Goal: Task Accomplishment & Management: Use online tool/utility

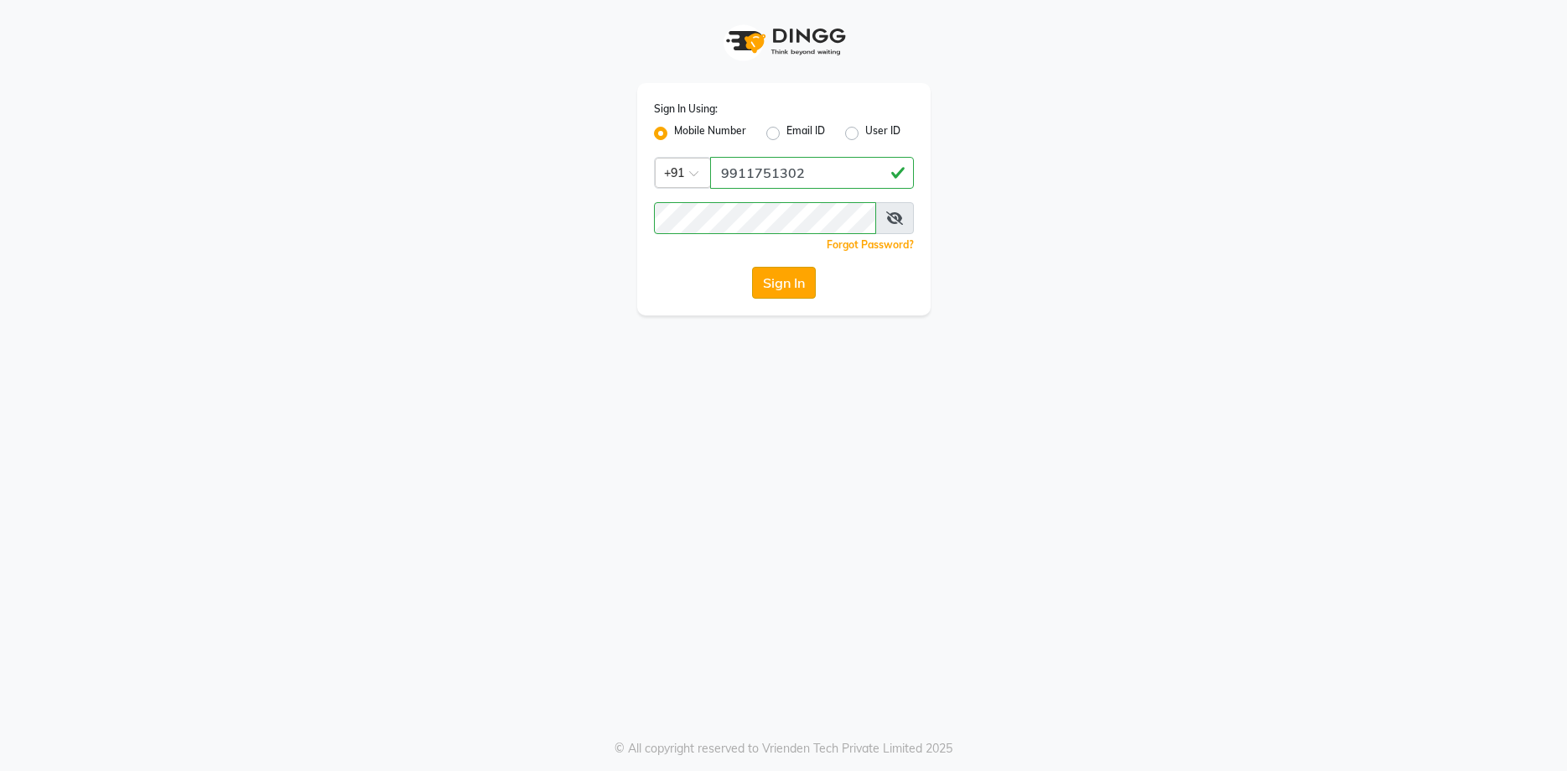
click at [788, 281] on button "Sign In" at bounding box center [784, 283] width 64 height 32
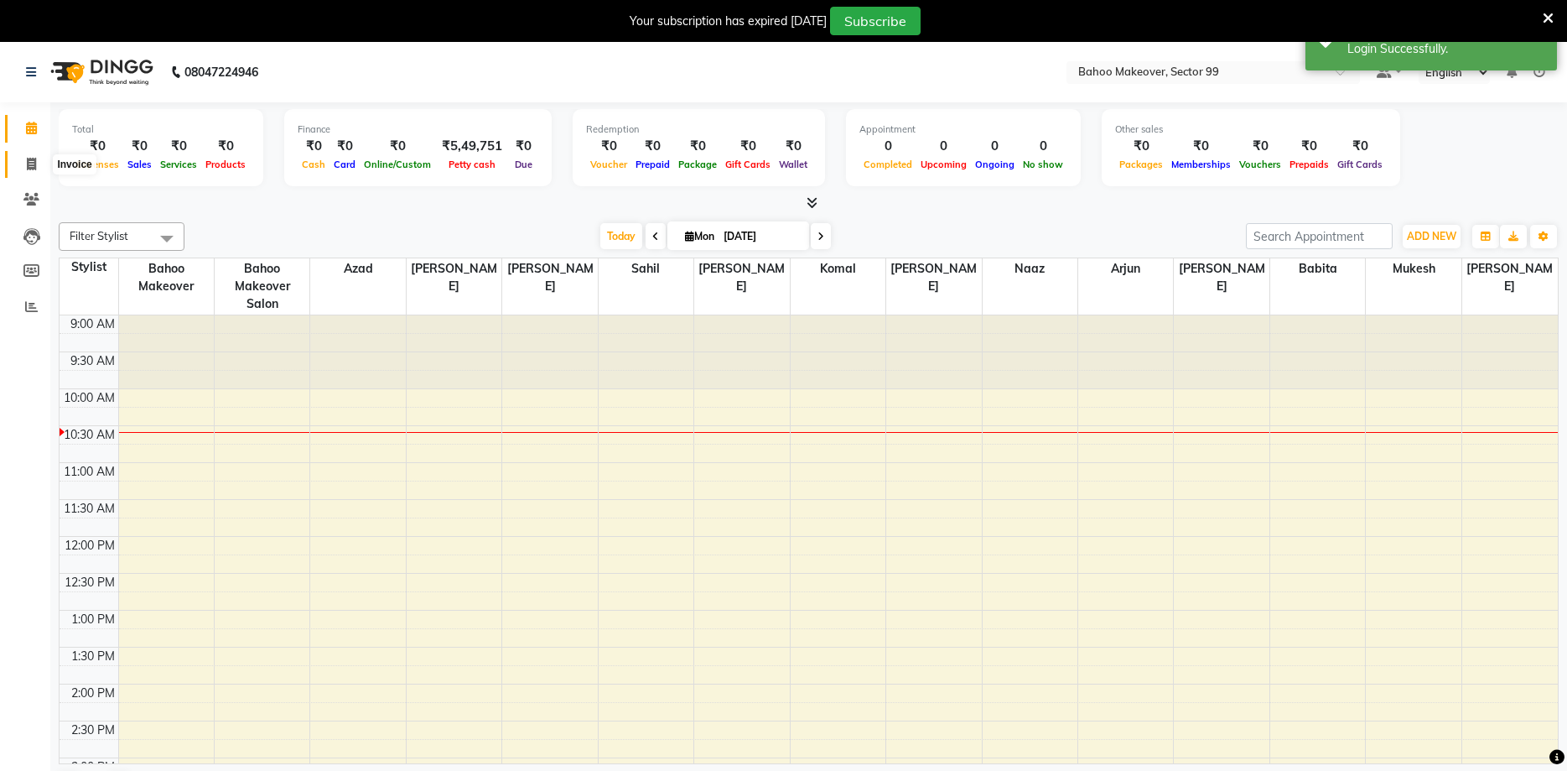
click at [32, 157] on span at bounding box center [31, 164] width 29 height 19
select select "6856"
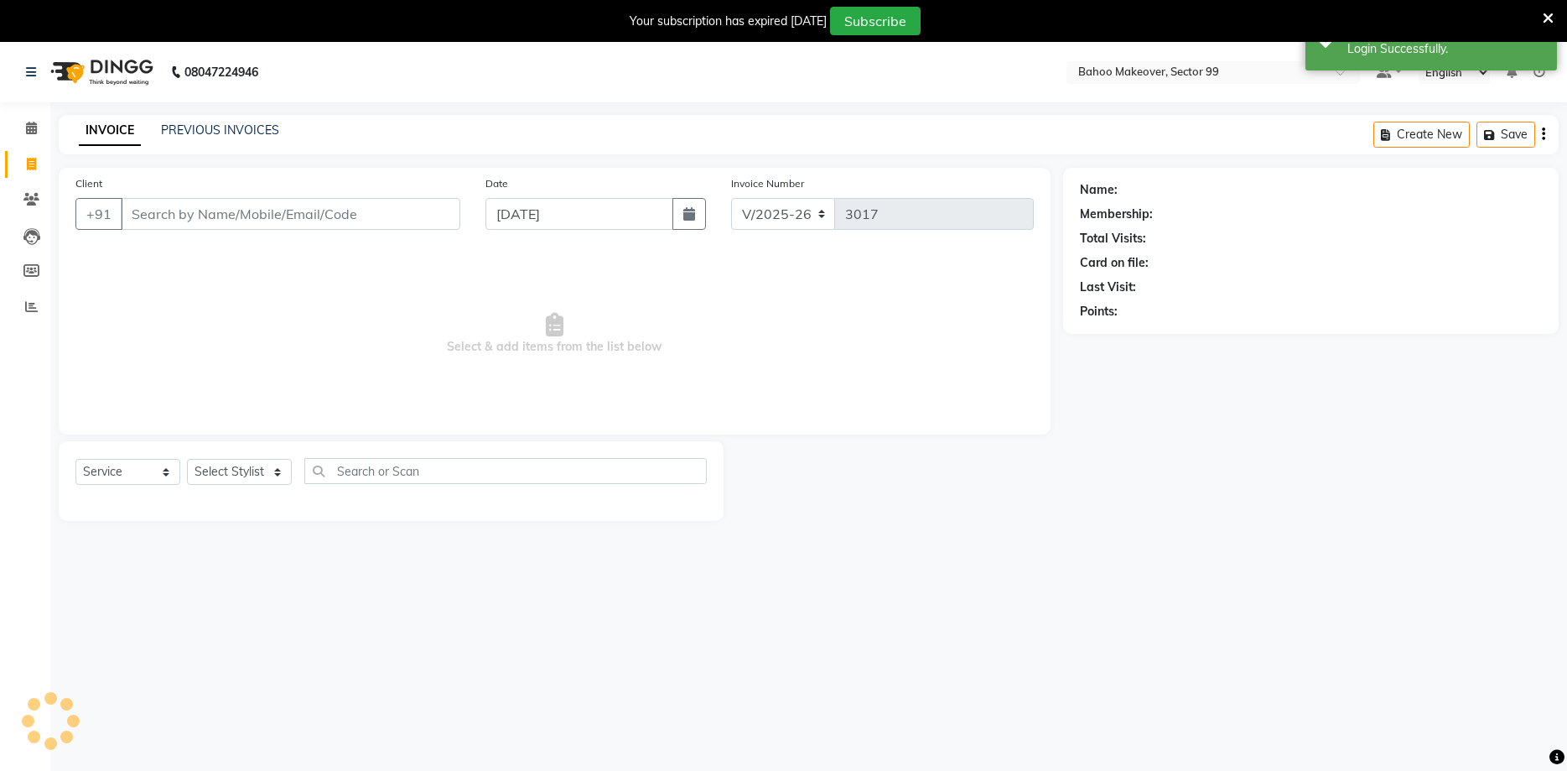
select select "membership"
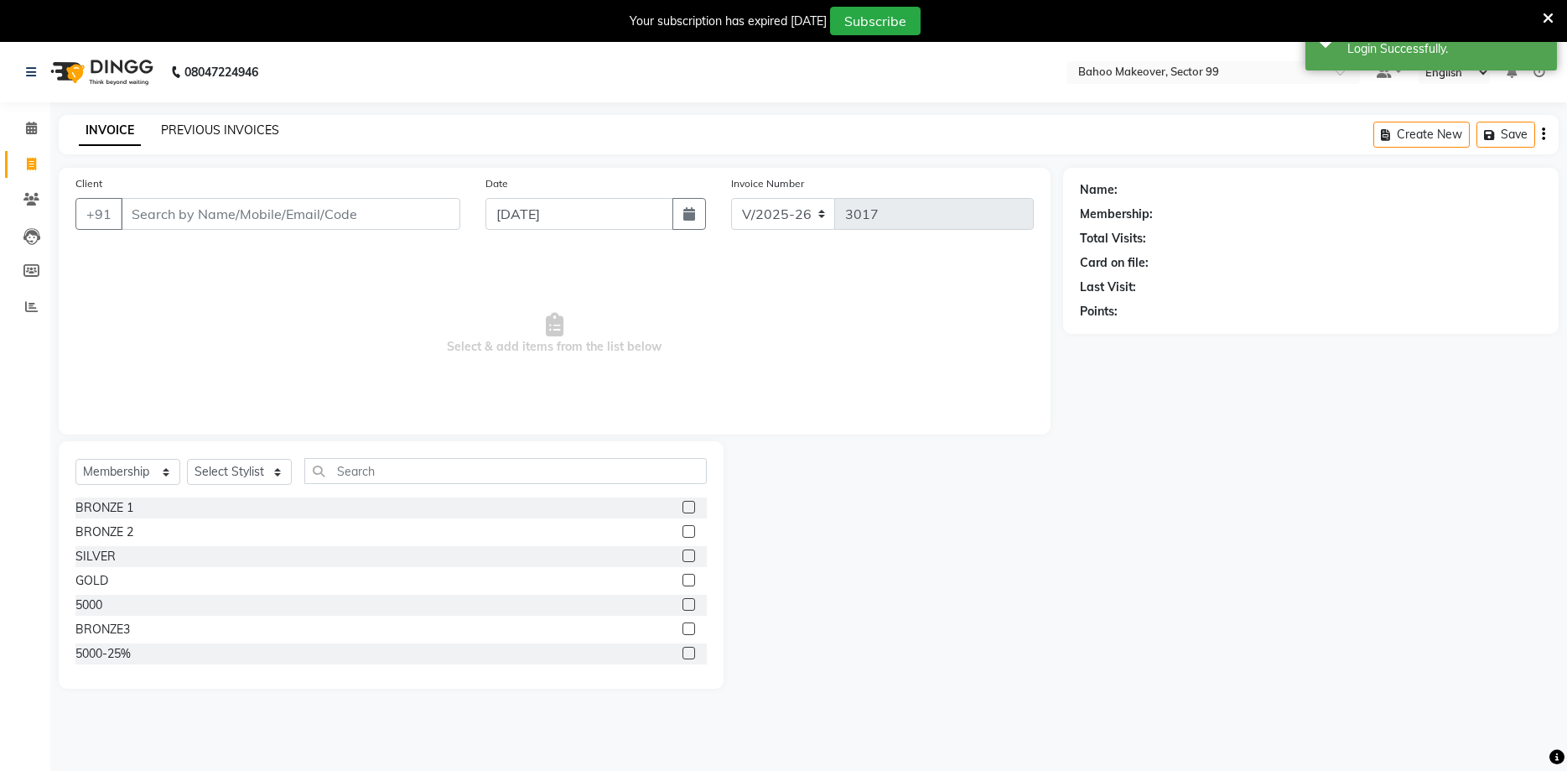
click at [201, 133] on link "PREVIOUS INVOICES" at bounding box center [220, 129] width 118 height 15
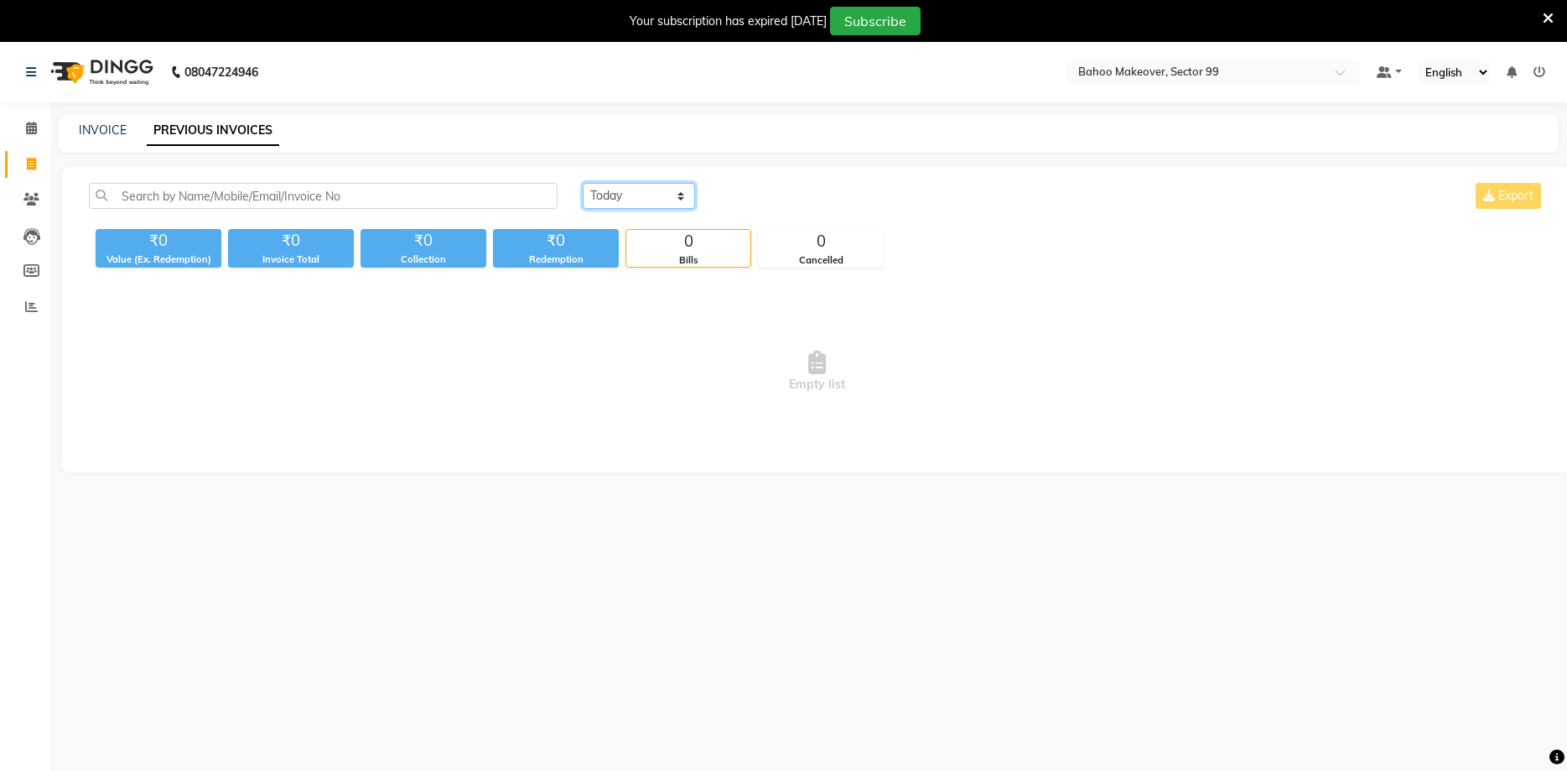
click at [583, 183] on select "[DATE] [DATE] Custom Range" at bounding box center [639, 196] width 112 height 26
select select "[DATE]"
click option "[DATE]" at bounding box center [0, 0] width 0 height 0
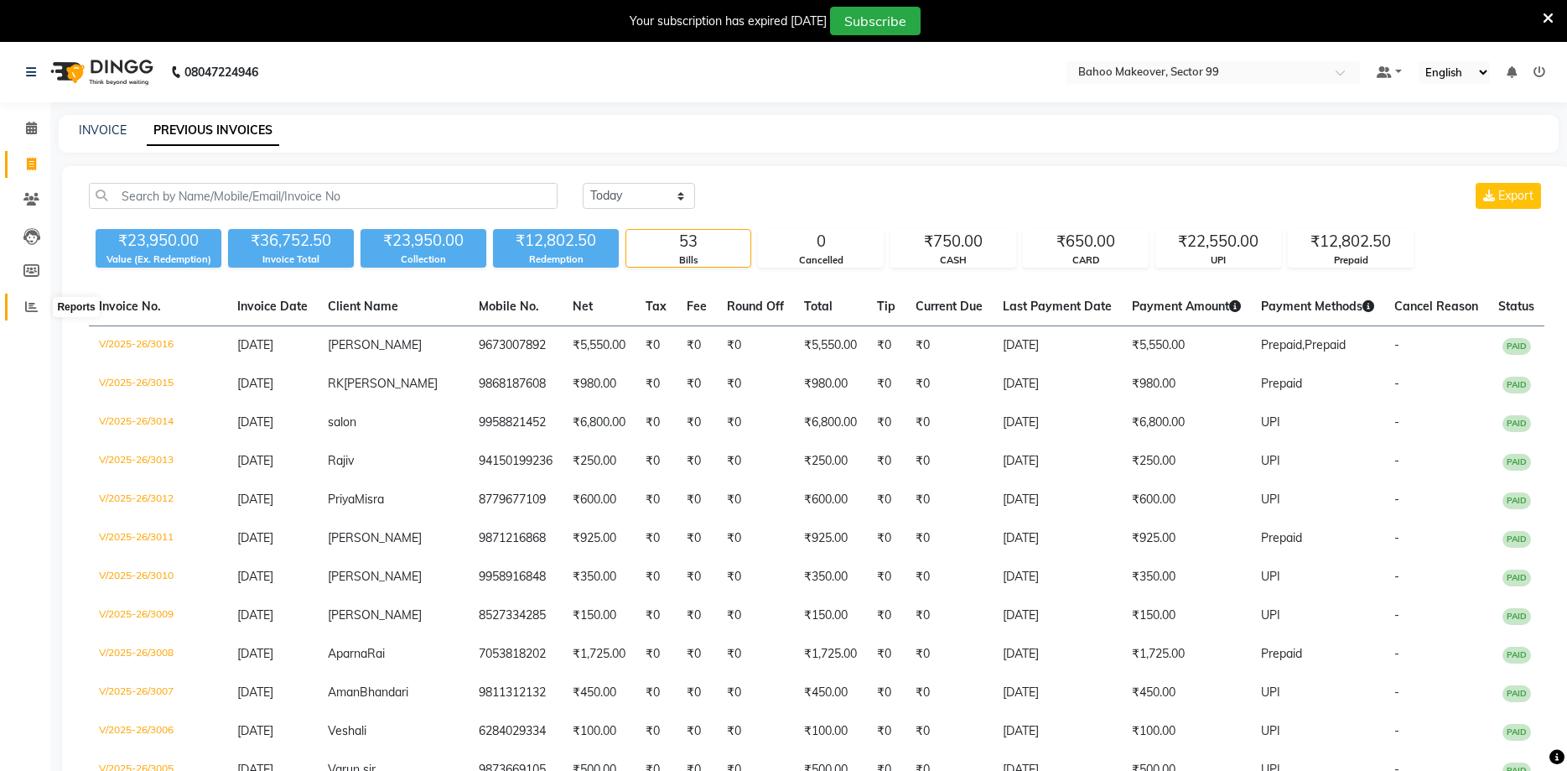
click at [20, 300] on span at bounding box center [31, 307] width 29 height 19
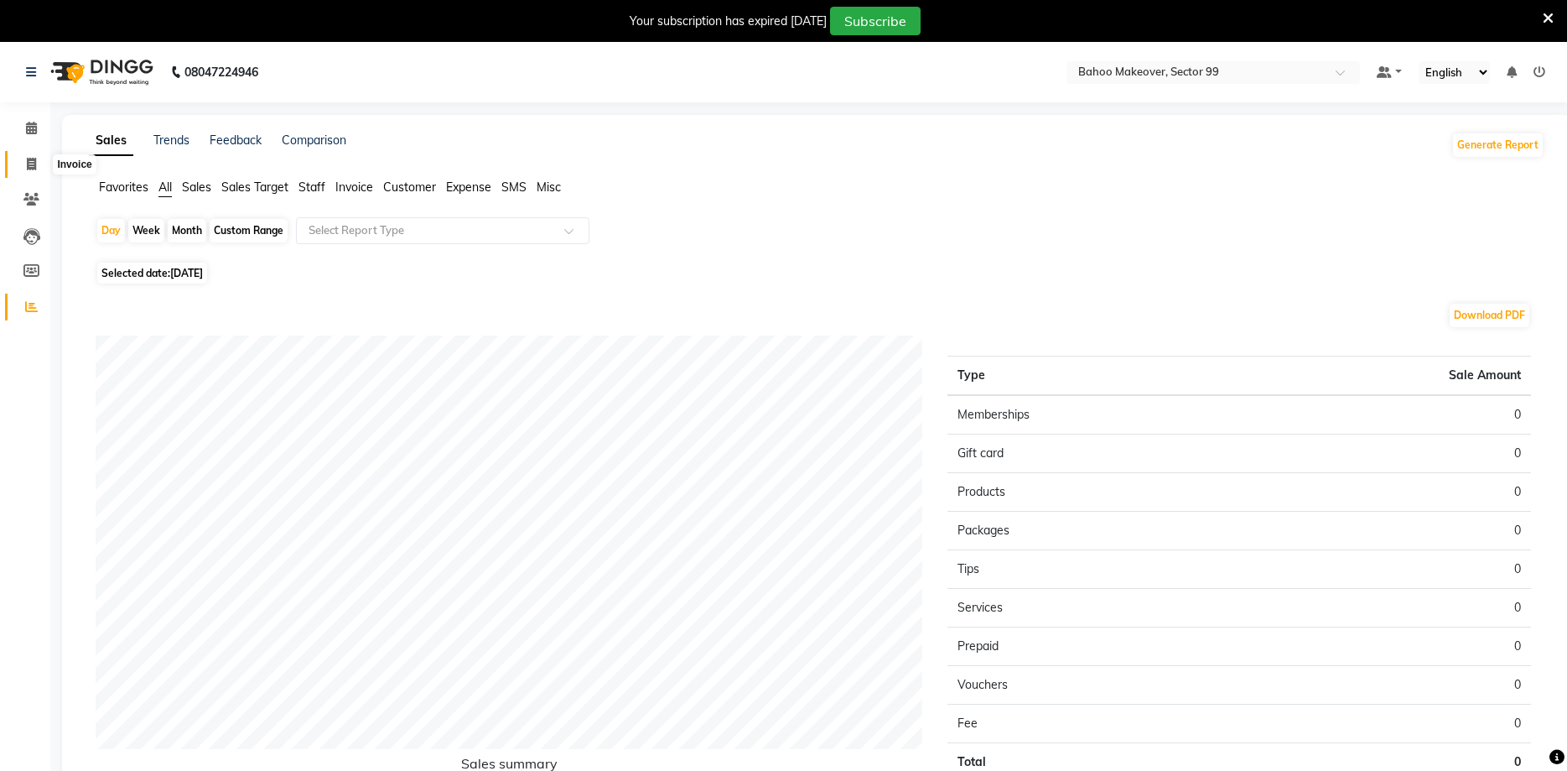
click at [36, 170] on span at bounding box center [31, 164] width 29 height 19
select select "6856"
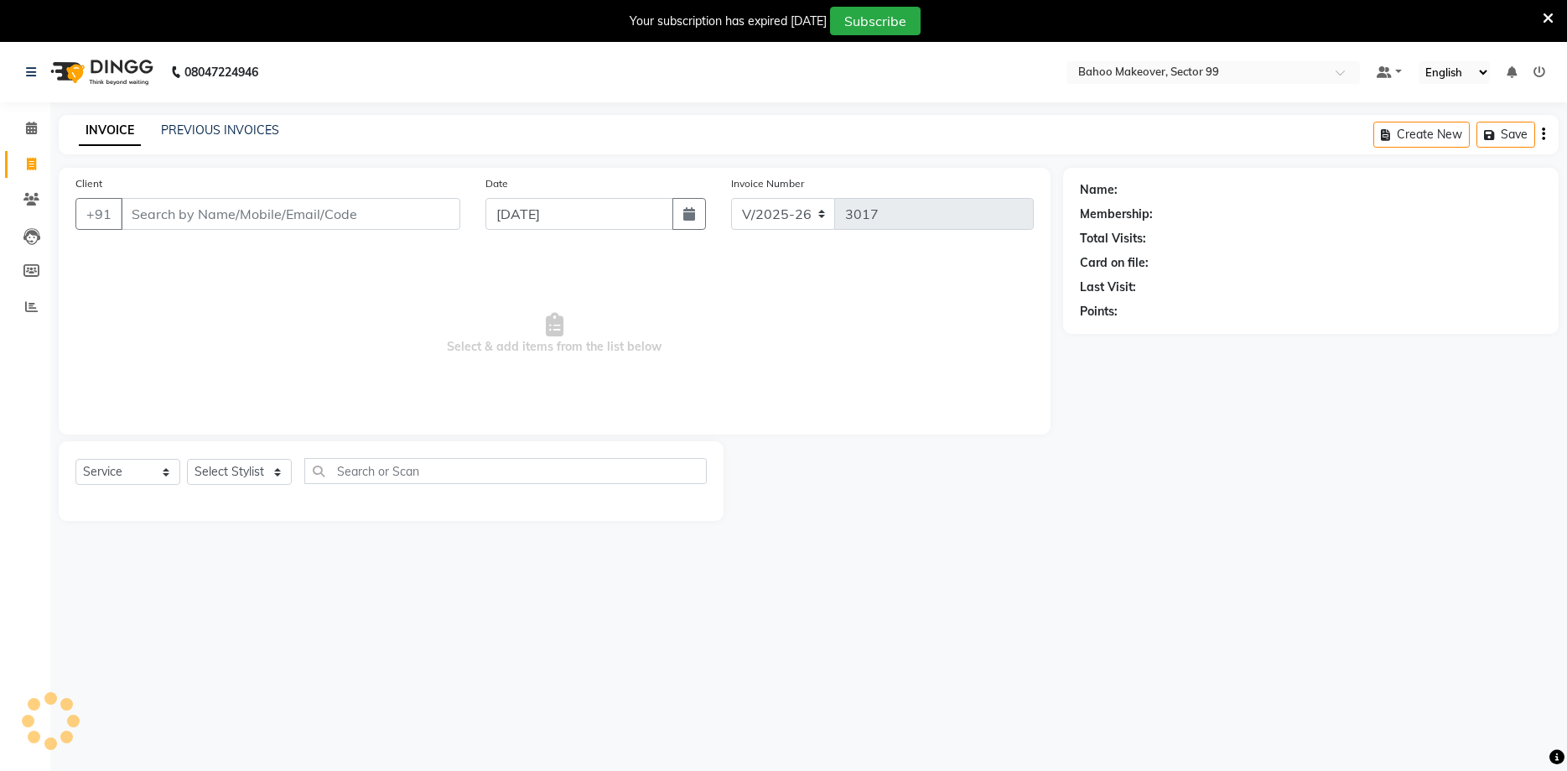
scroll to position [42, 0]
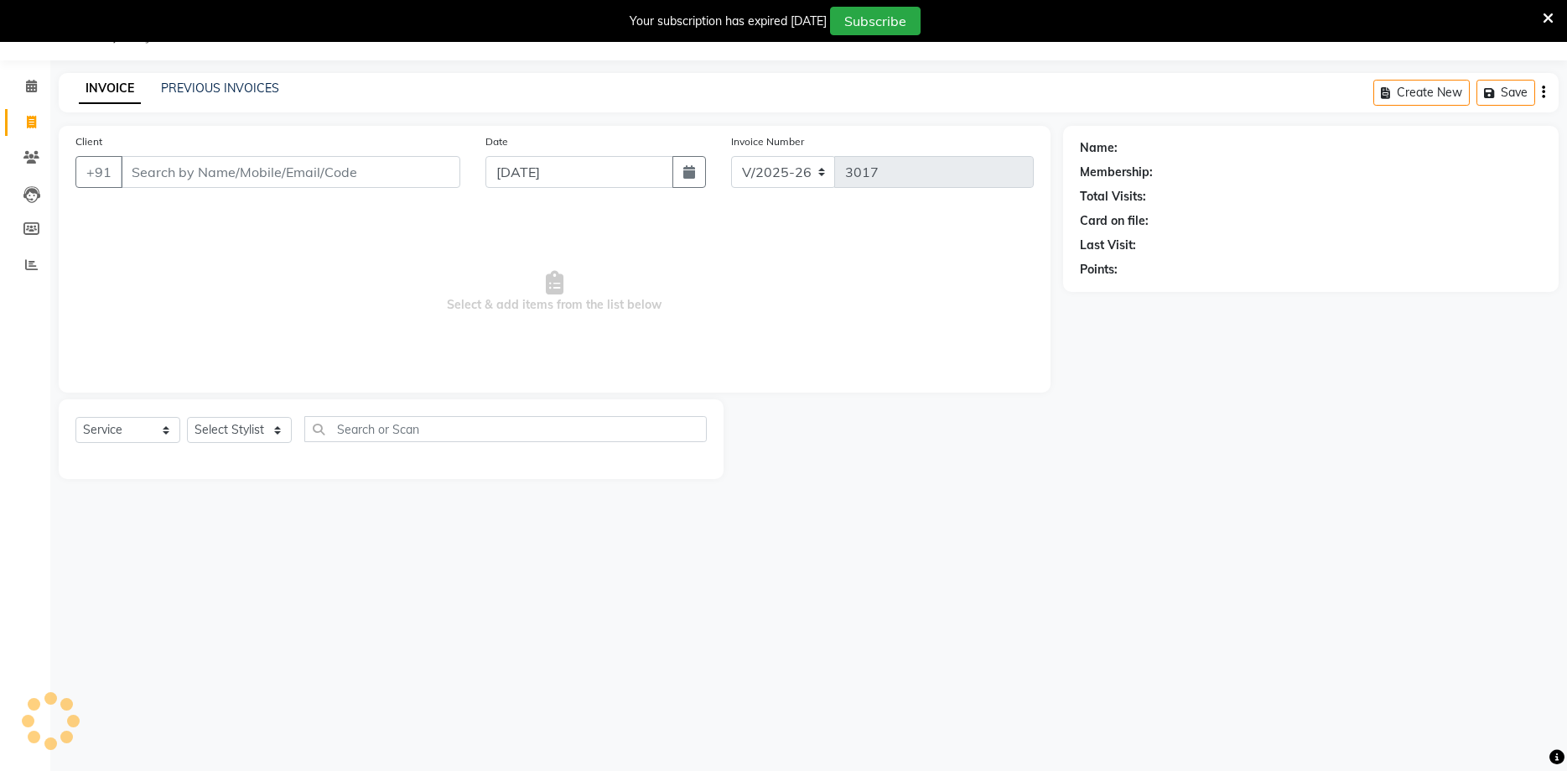
select select "membership"
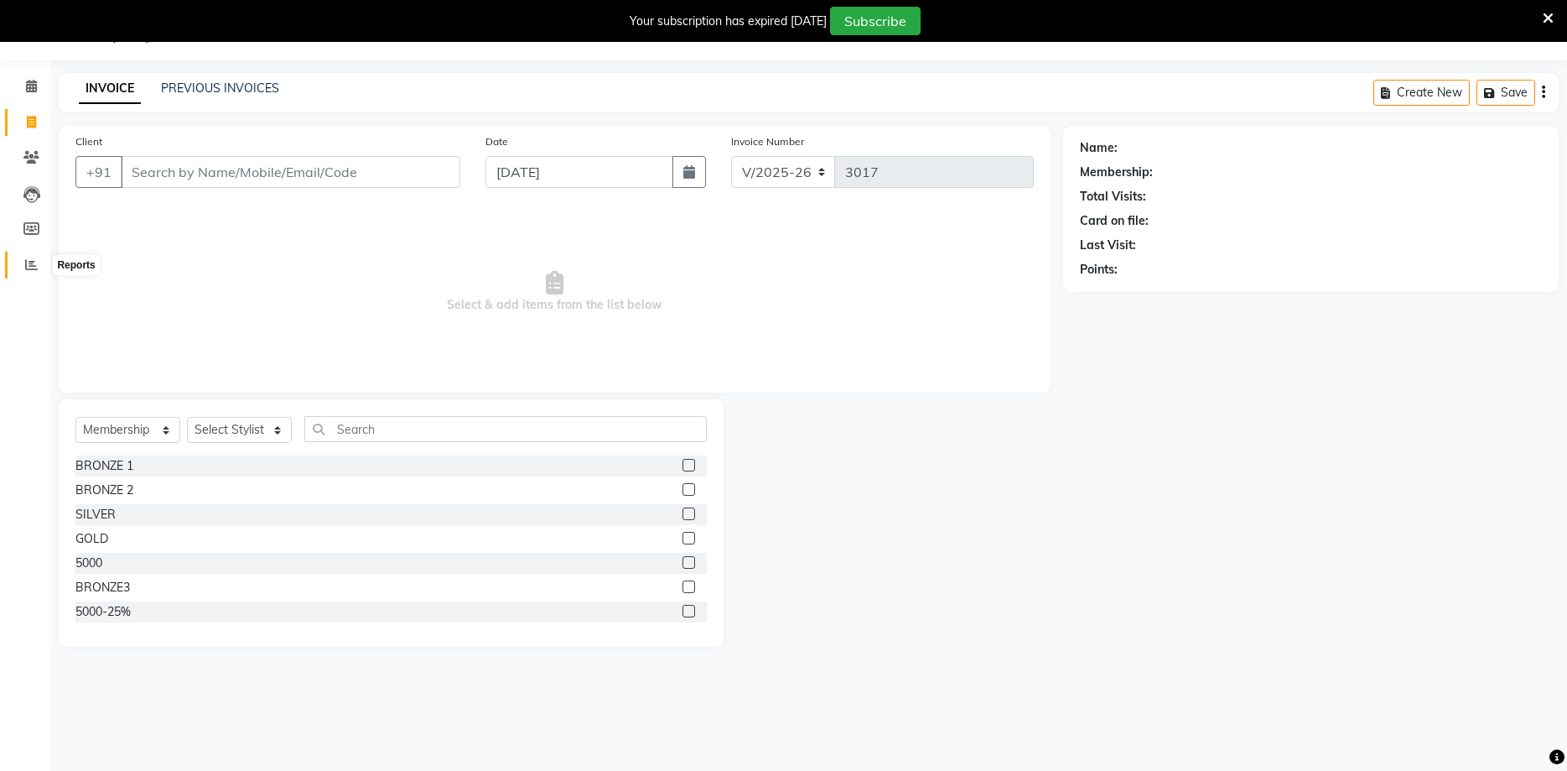
click at [34, 268] on icon at bounding box center [31, 264] width 13 height 13
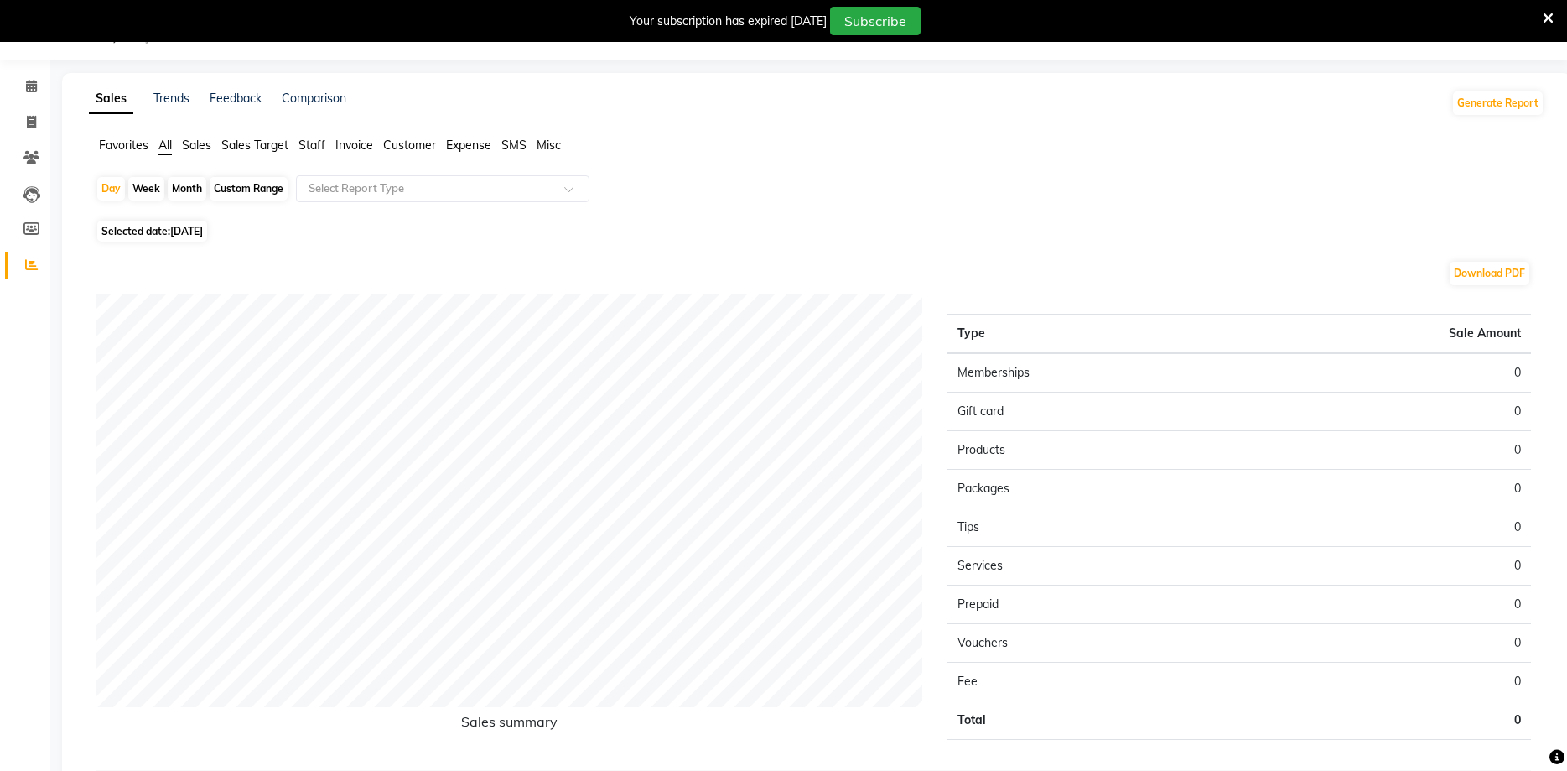
click at [178, 184] on div "Month" at bounding box center [187, 188] width 39 height 23
select select "9"
select select "2025"
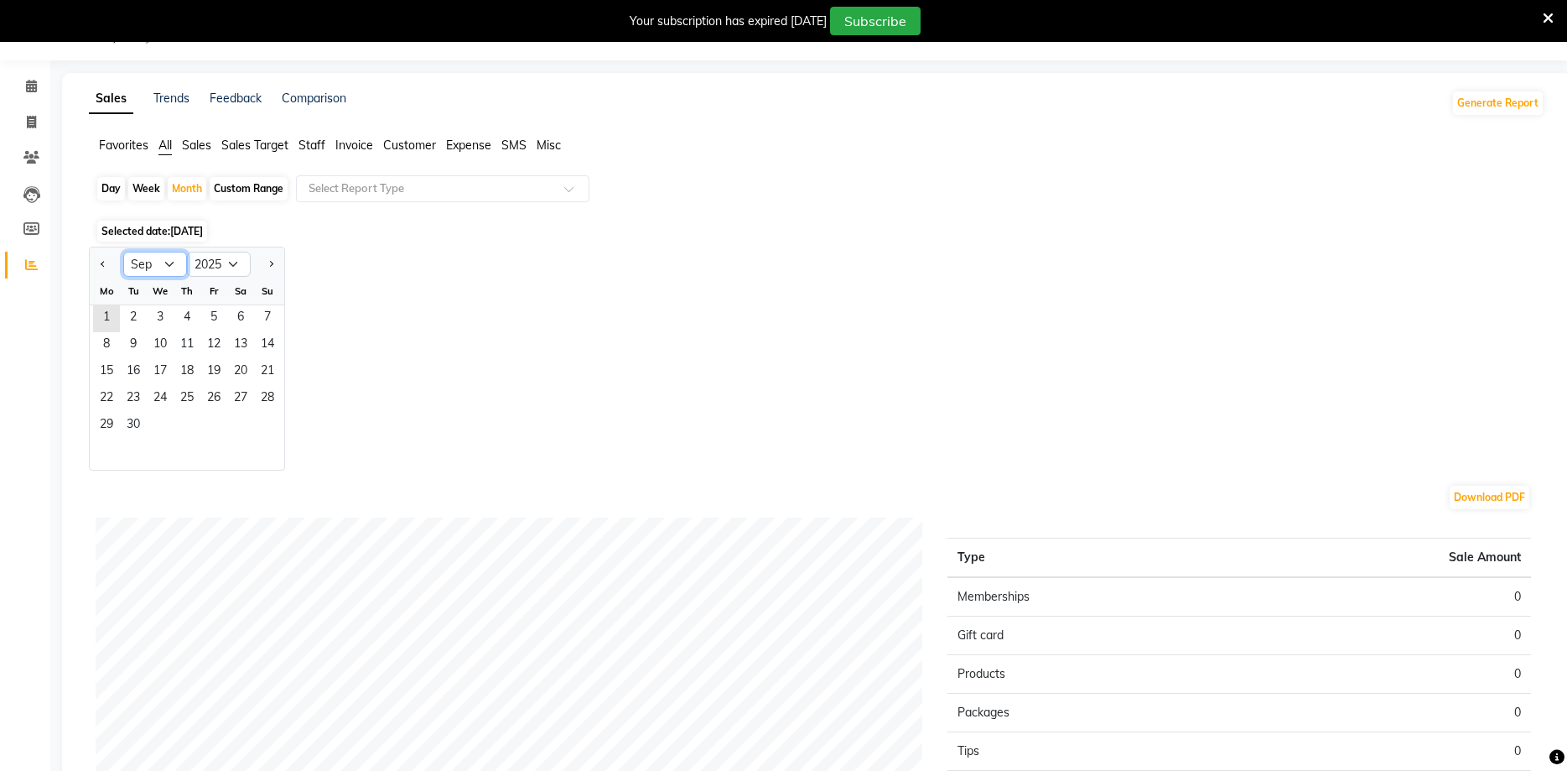
click at [123, 252] on select "Jan Feb Mar Apr May Jun [DATE] Aug Sep Oct Nov Dec" at bounding box center [155, 264] width 64 height 25
click at [97, 254] on button "Previous month" at bounding box center [102, 264] width 13 height 27
select select "8"
click at [210, 325] on span "1" at bounding box center [213, 318] width 27 height 27
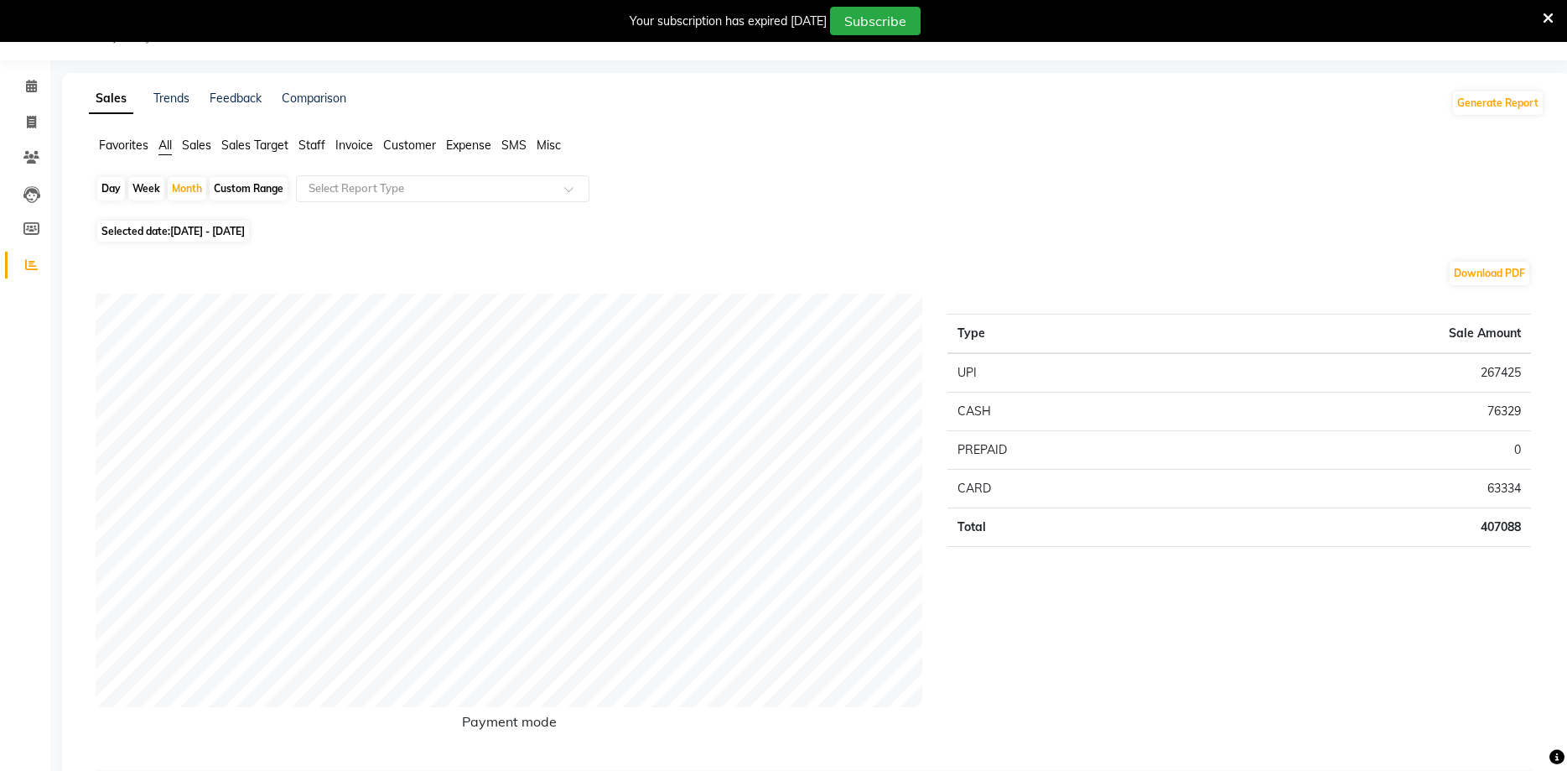
click at [318, 150] on span "Staff" at bounding box center [312, 145] width 27 height 15
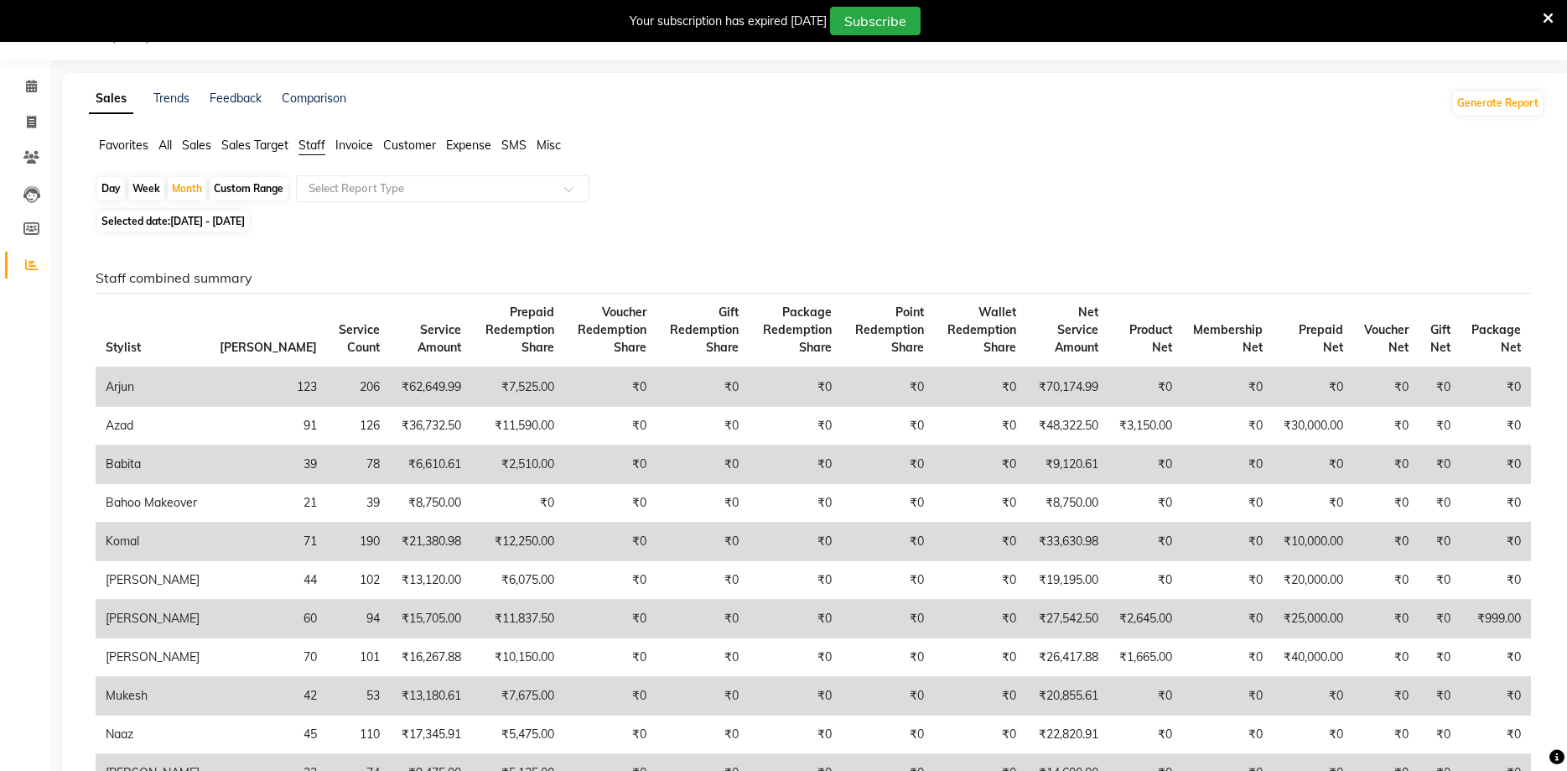
click at [164, 150] on span "All" at bounding box center [164, 145] width 13 height 15
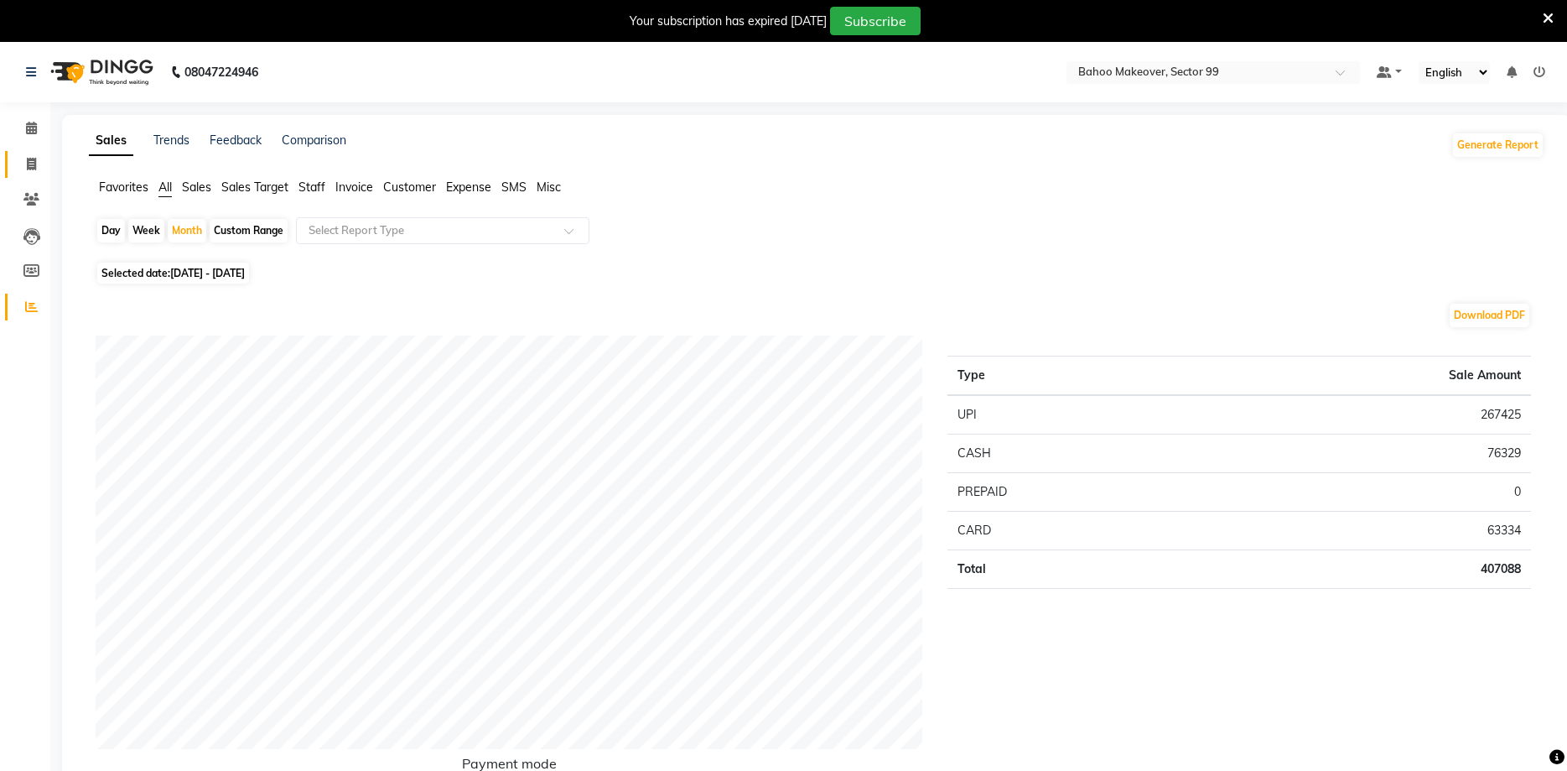
click at [43, 153] on link "Invoice" at bounding box center [25, 165] width 40 height 28
select select "6856"
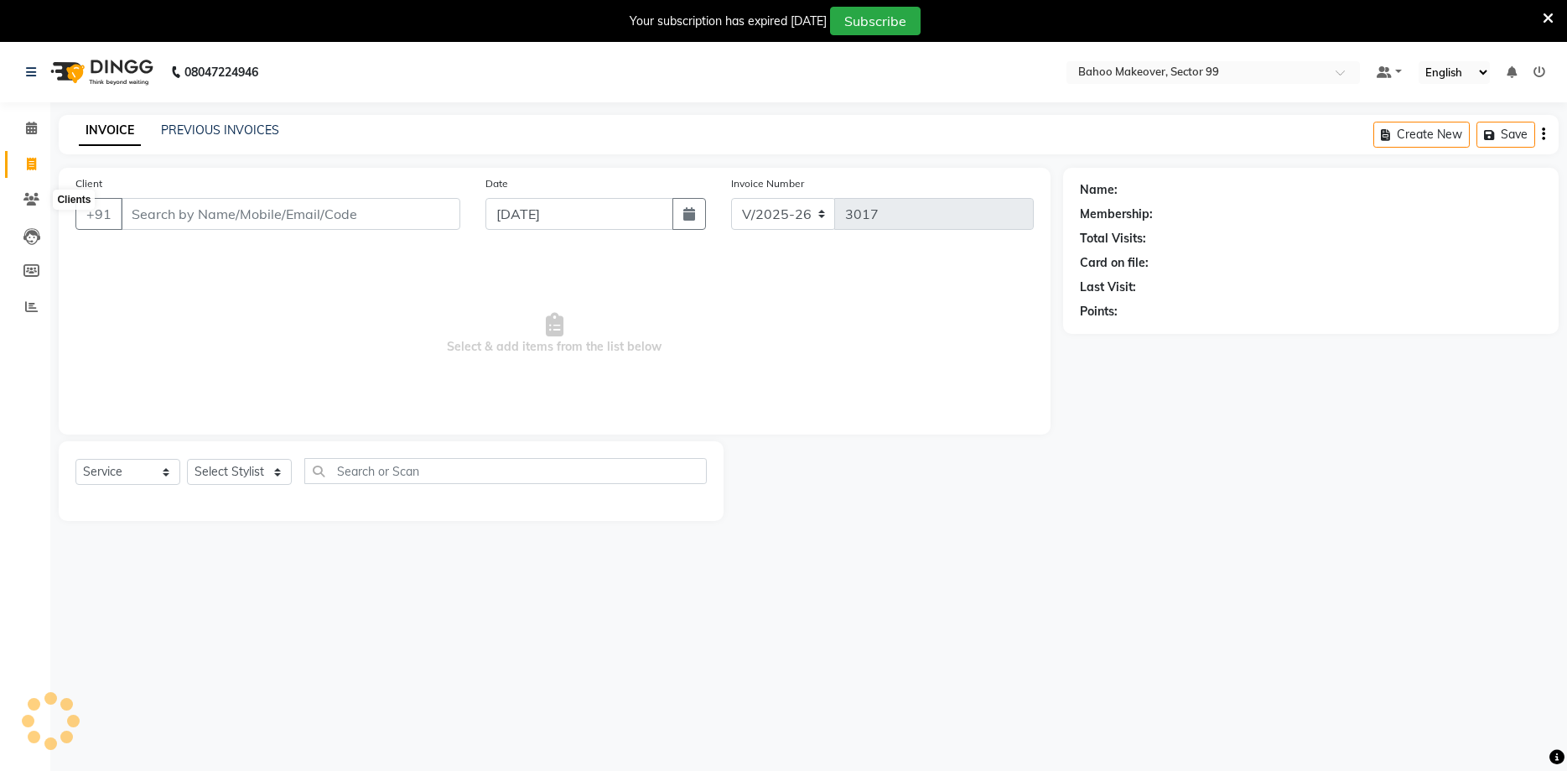
scroll to position [42, 0]
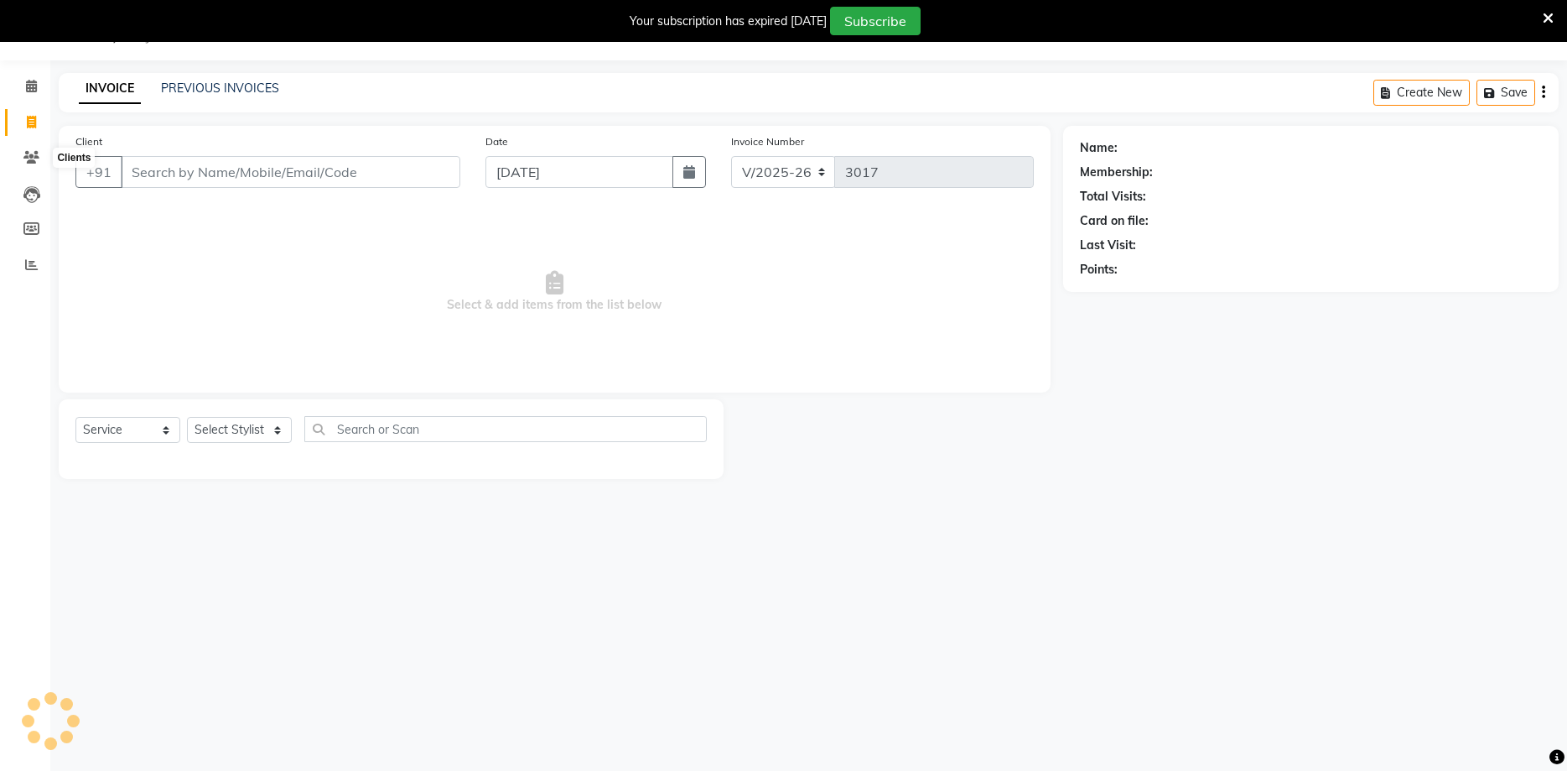
select select "membership"
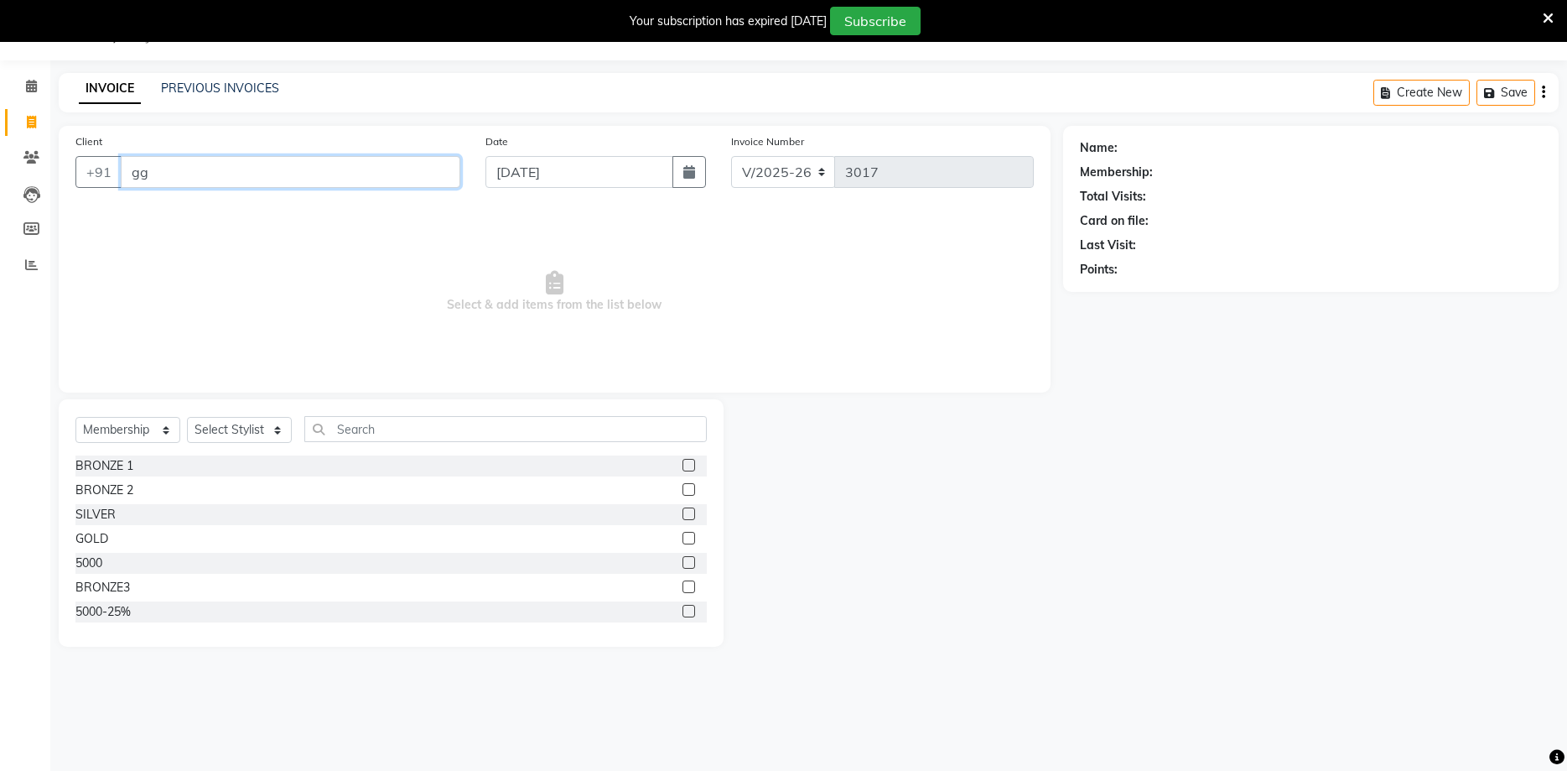
type input "g"
click at [31, 267] on icon at bounding box center [31, 264] width 13 height 13
